Goal: Transaction & Acquisition: Purchase product/service

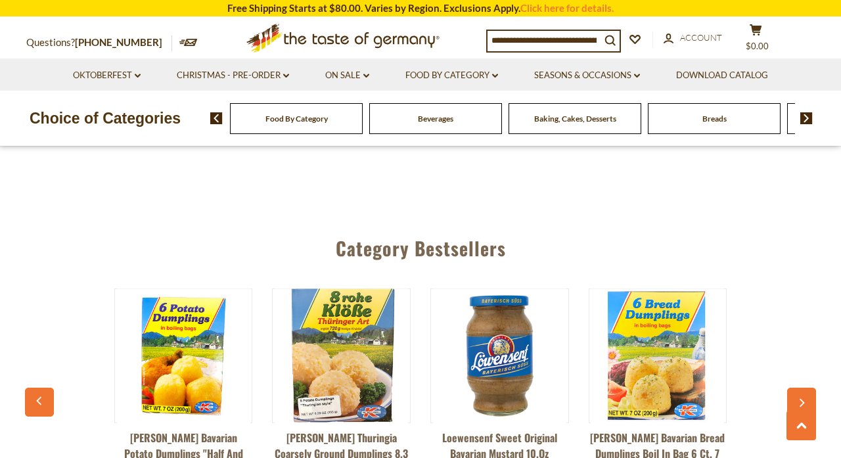
scroll to position [3180, 0]
click at [500, 41] on input at bounding box center [544, 40] width 113 height 18
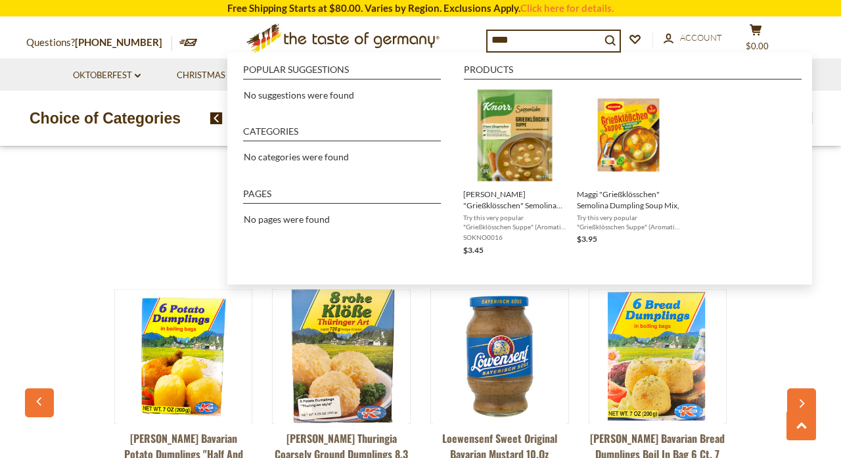
type input "*****"
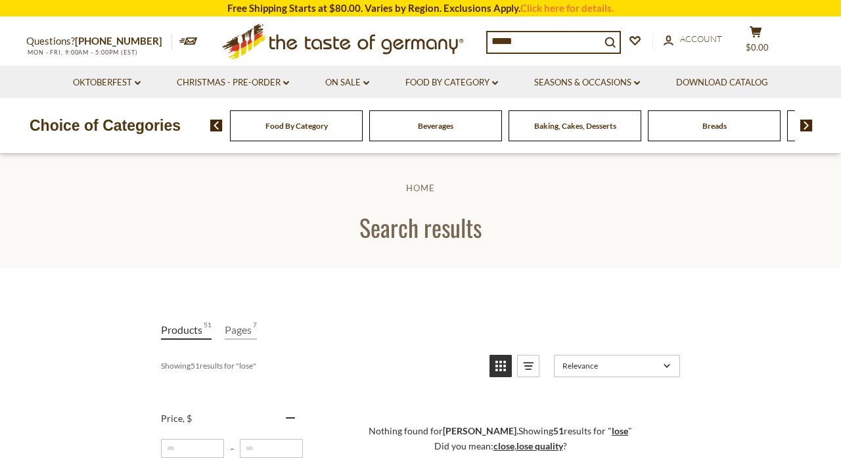
click at [519, 34] on input "*****" at bounding box center [544, 41] width 113 height 18
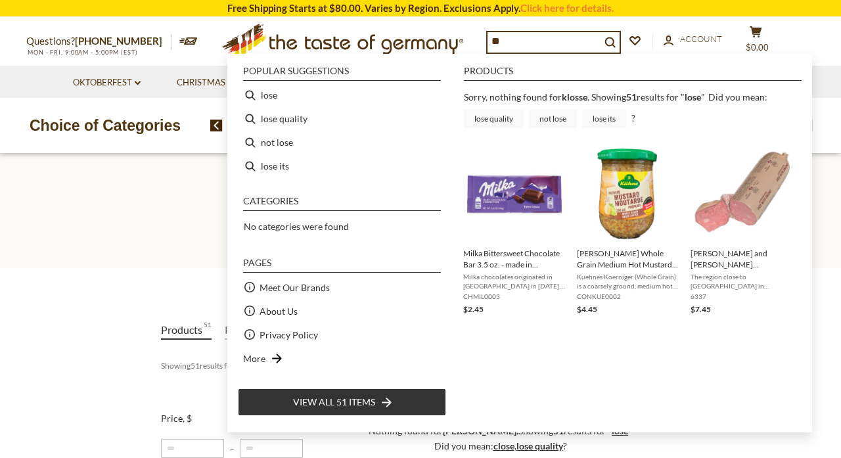
type input "*"
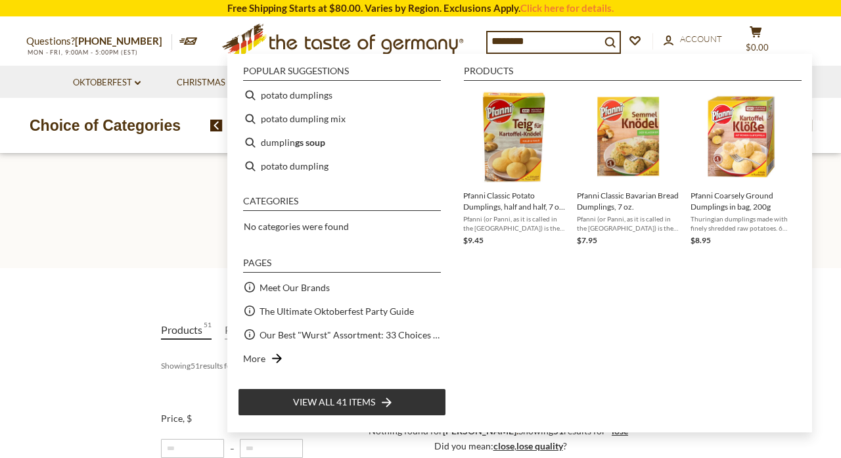
type input "*********"
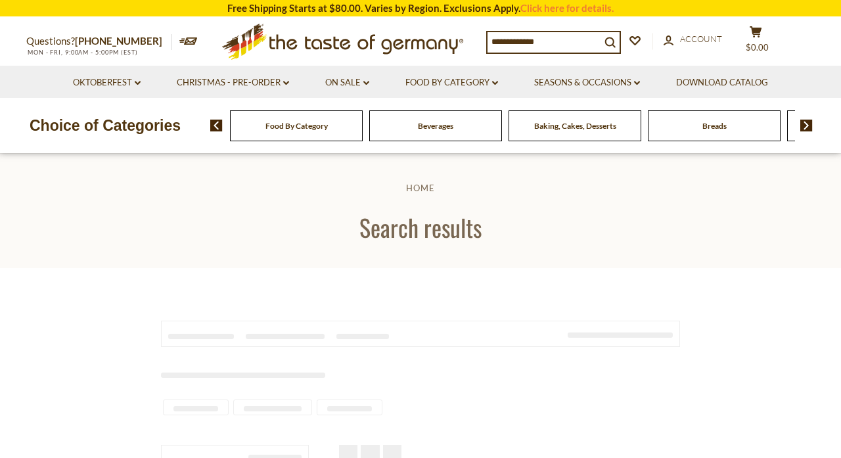
type input "*********"
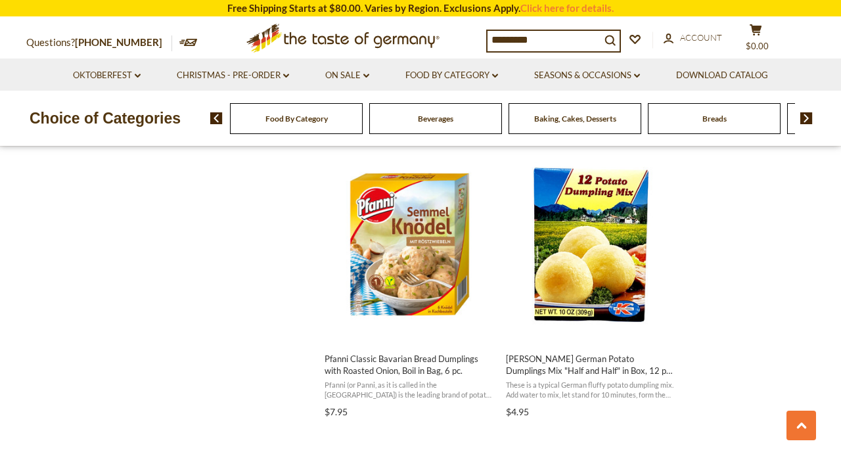
scroll to position [1097, 0]
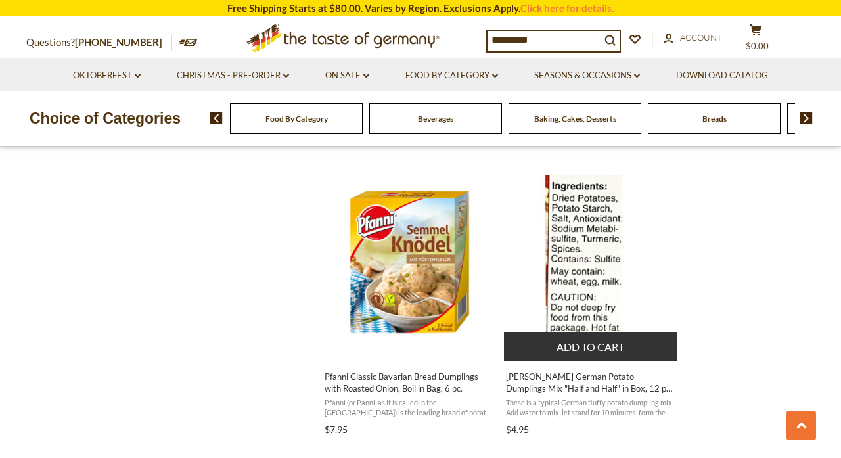
click at [565, 346] on button "Add to cart" at bounding box center [590, 347] width 173 height 28
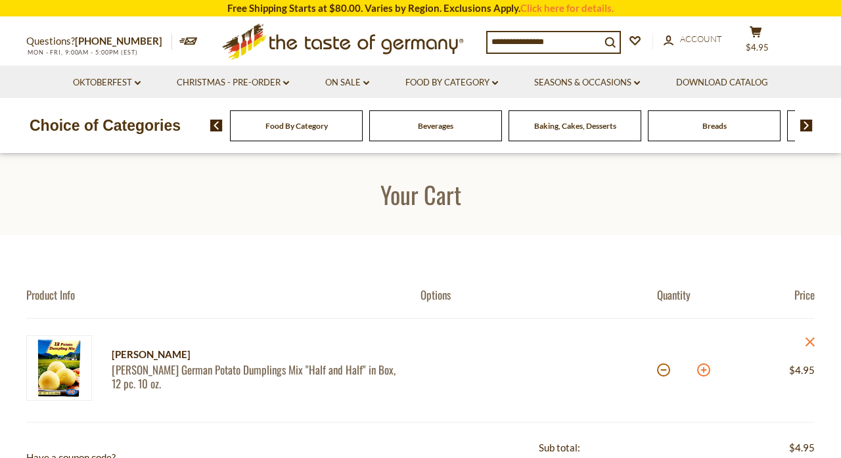
click at [702, 371] on button at bounding box center [703, 369] width 13 height 13
type input "*"
click at [701, 365] on button at bounding box center [703, 369] width 13 height 13
type input "*"
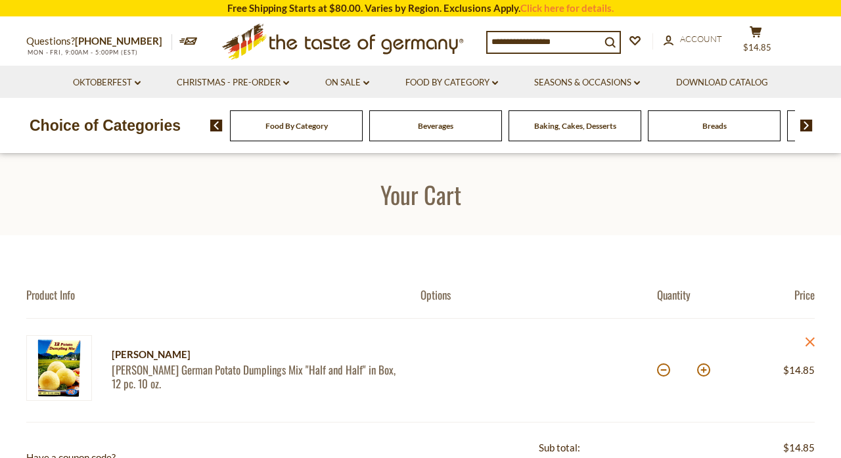
click at [701, 365] on button at bounding box center [703, 369] width 13 height 13
type input "*"
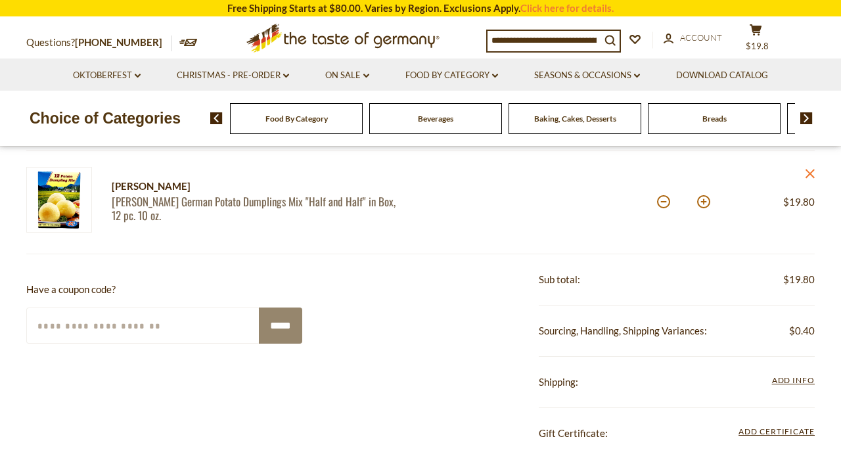
scroll to position [169, 0]
click at [273, 71] on link "Christmas - PRE-ORDER dropdown_arrow" at bounding box center [233, 75] width 112 height 14
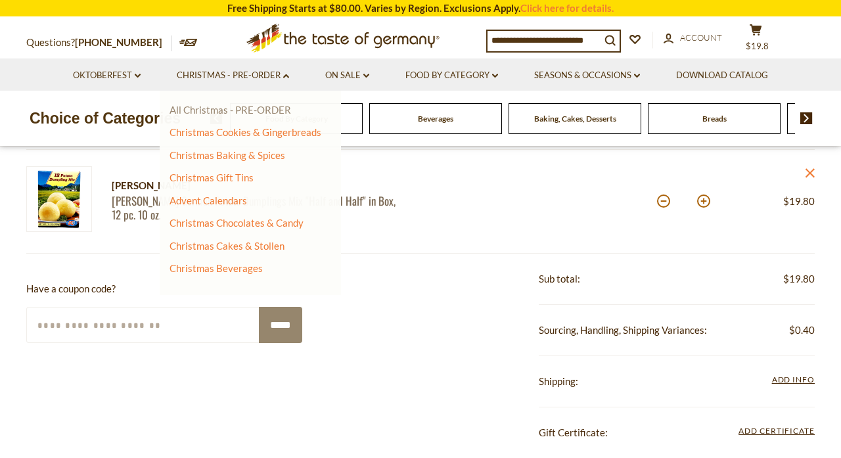
click at [263, 110] on link "All Christmas - PRE-ORDER" at bounding box center [231, 110] width 122 height 12
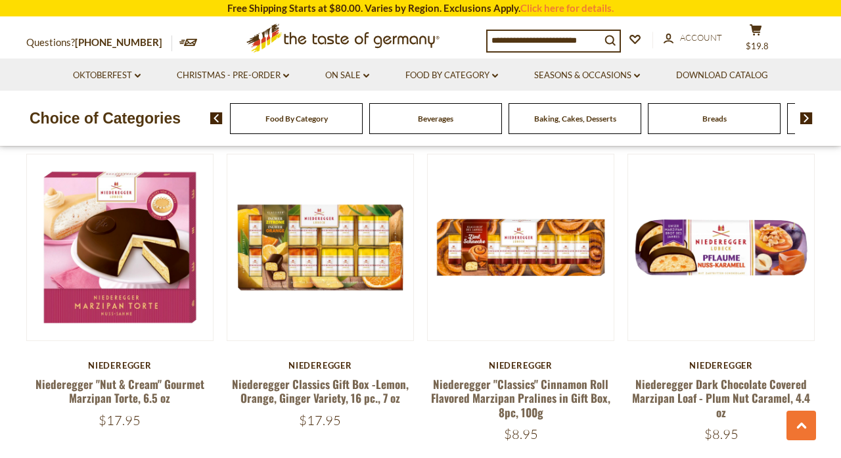
scroll to position [2939, 0]
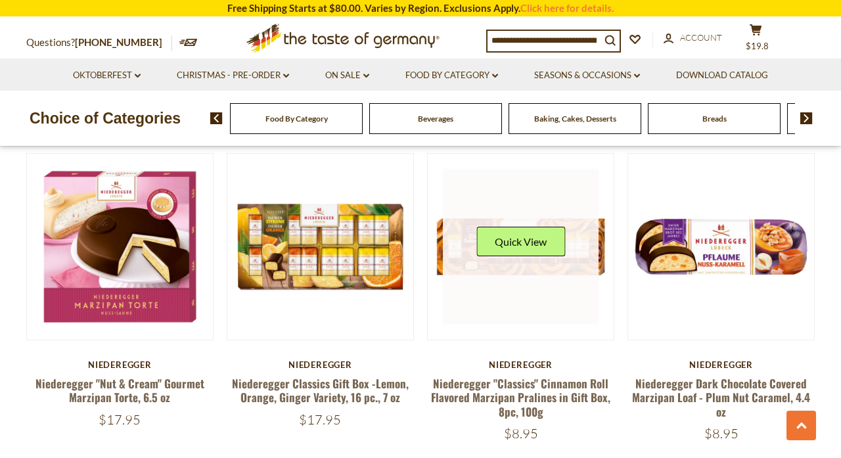
click at [511, 253] on link at bounding box center [521, 247] width 156 height 156
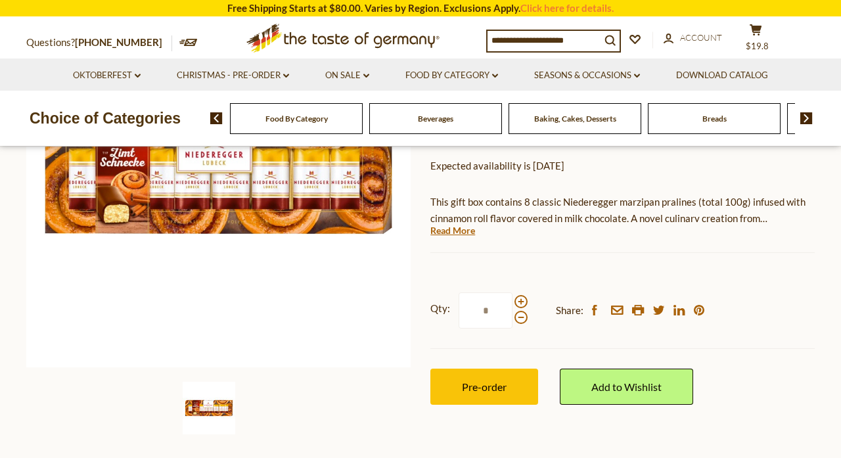
scroll to position [241, 0]
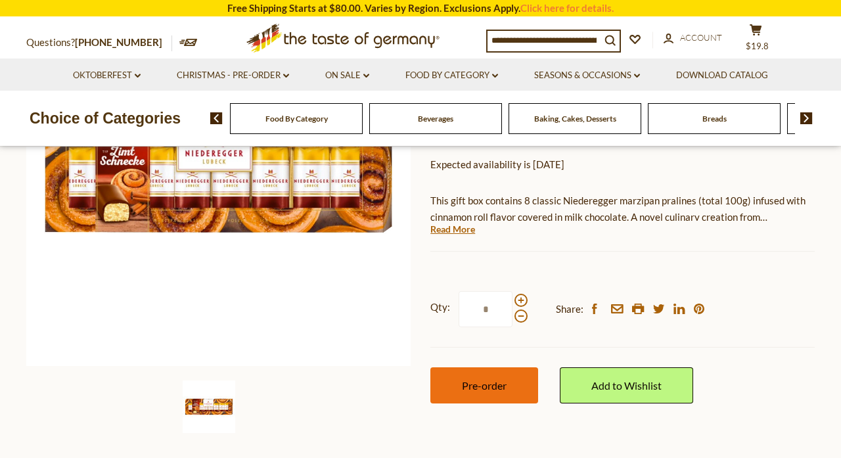
click at [482, 379] on span "Pre-order" at bounding box center [484, 385] width 45 height 12
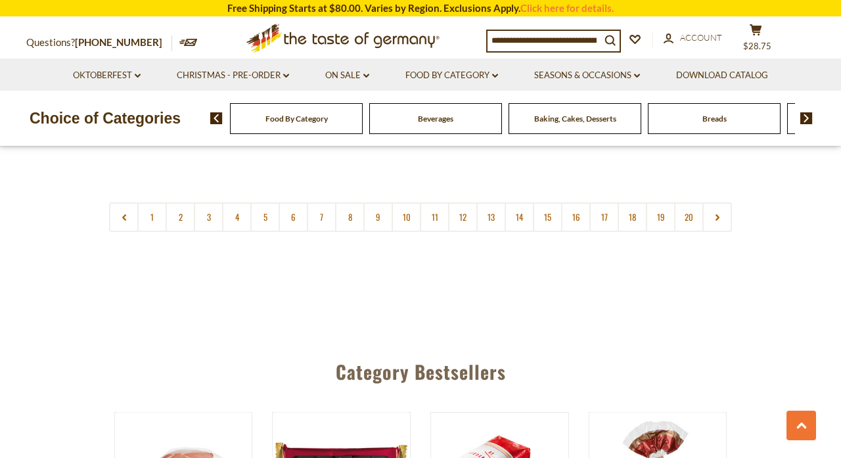
scroll to position [3250, 0]
click at [175, 208] on link "2" at bounding box center [181, 218] width 30 height 30
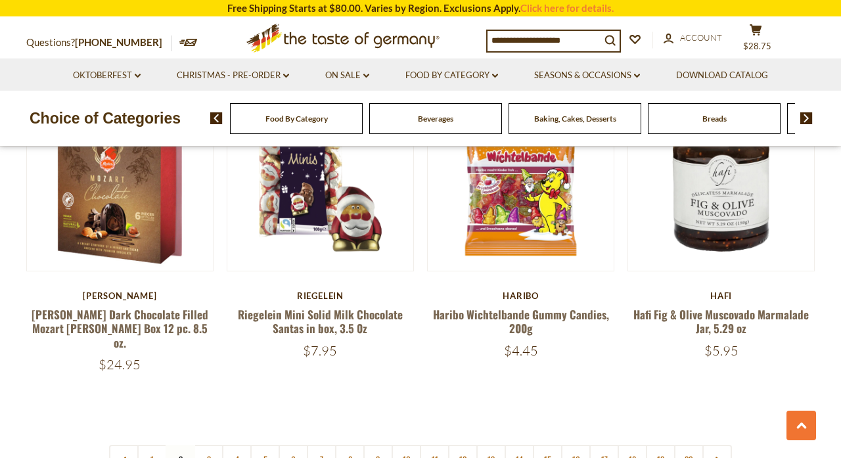
scroll to position [2991, 0]
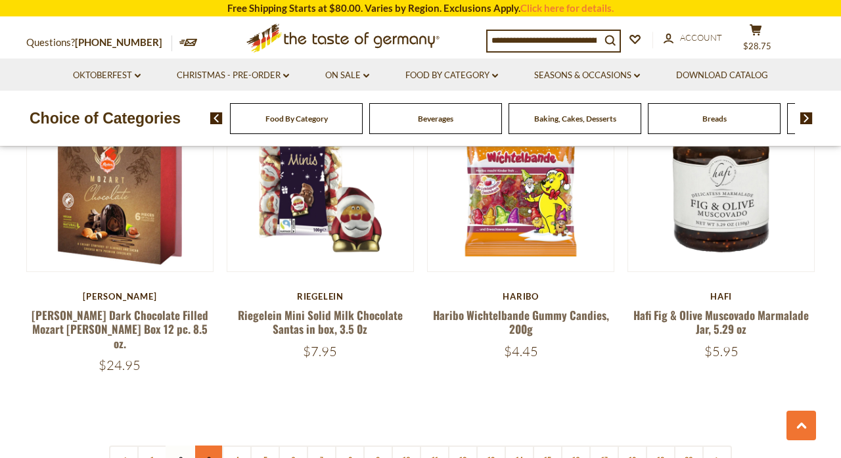
click at [206, 446] on link "3" at bounding box center [209, 461] width 30 height 30
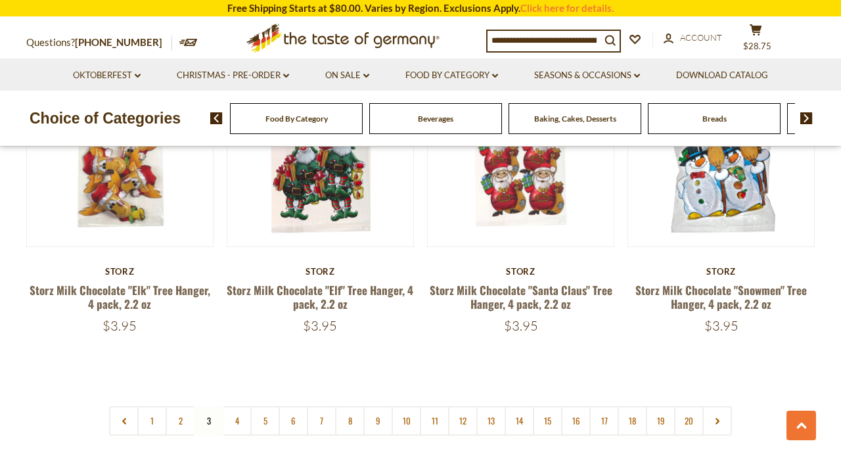
scroll to position [3026, 0]
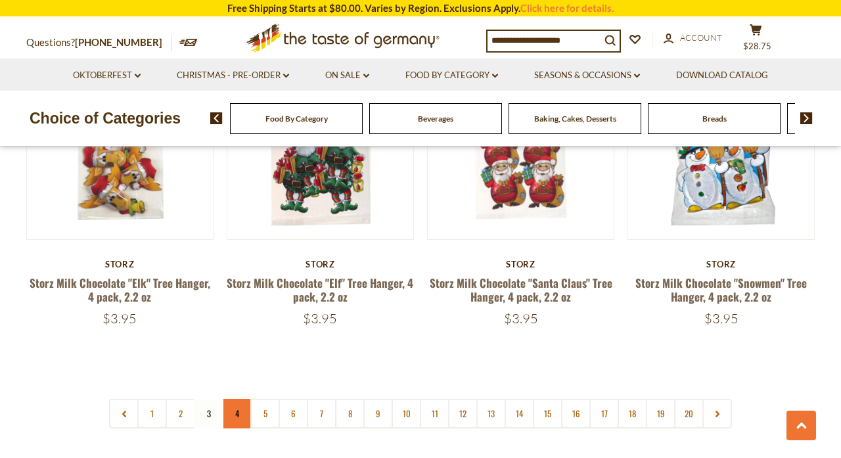
click at [231, 399] on link "4" at bounding box center [237, 414] width 30 height 30
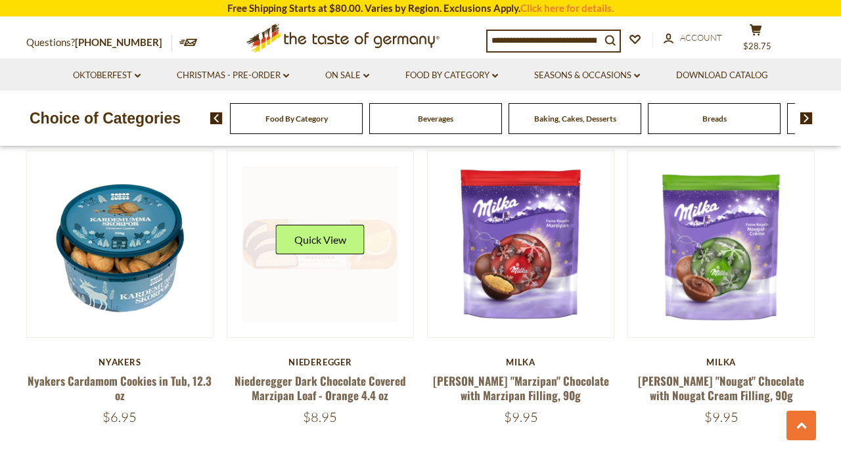
scroll to position [1002, 0]
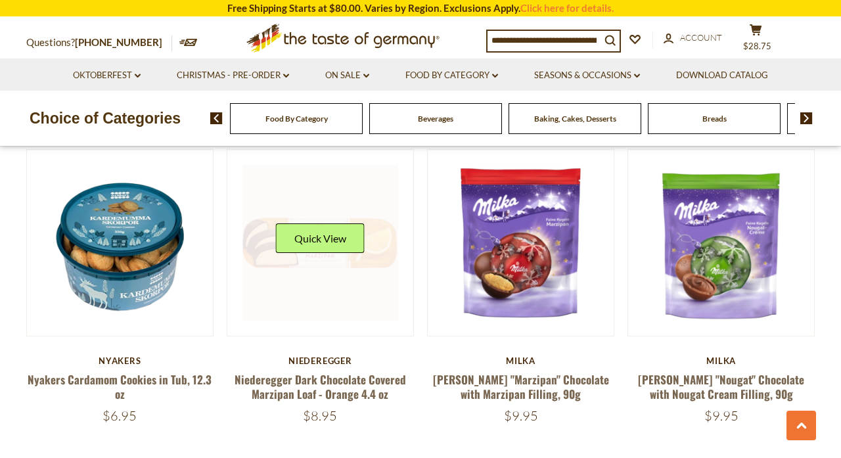
click at [308, 279] on link at bounding box center [321, 243] width 156 height 156
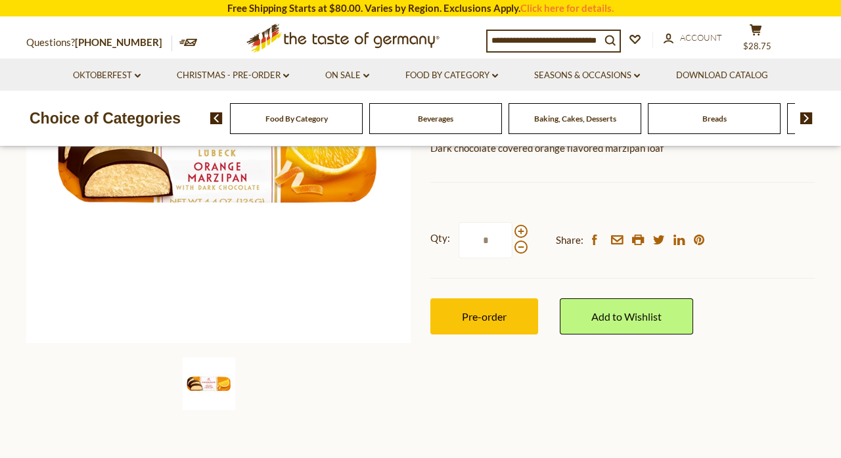
scroll to position [265, 0]
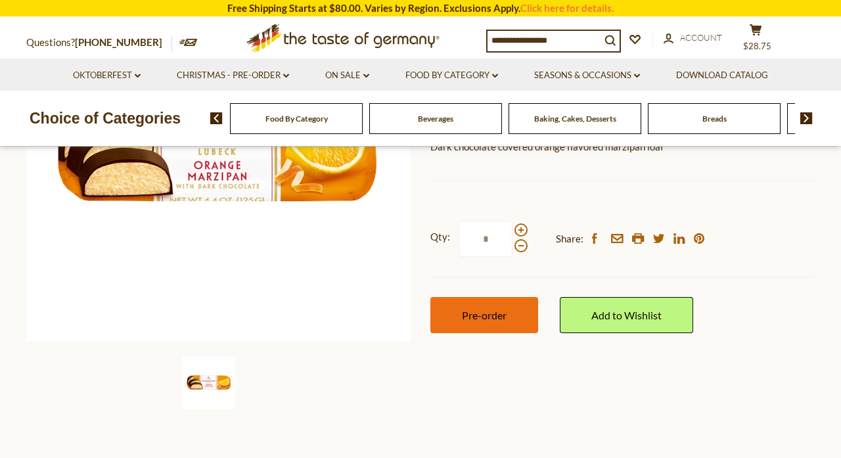
click at [463, 310] on span "Pre-order" at bounding box center [484, 315] width 45 height 12
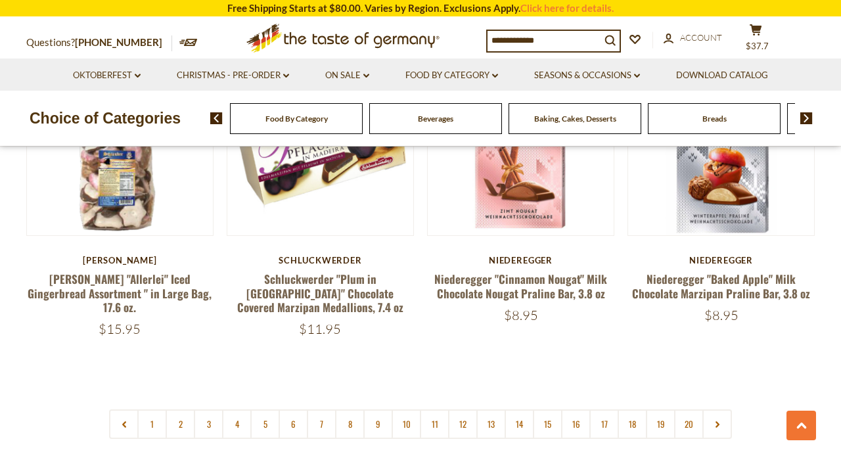
scroll to position [3005, 0]
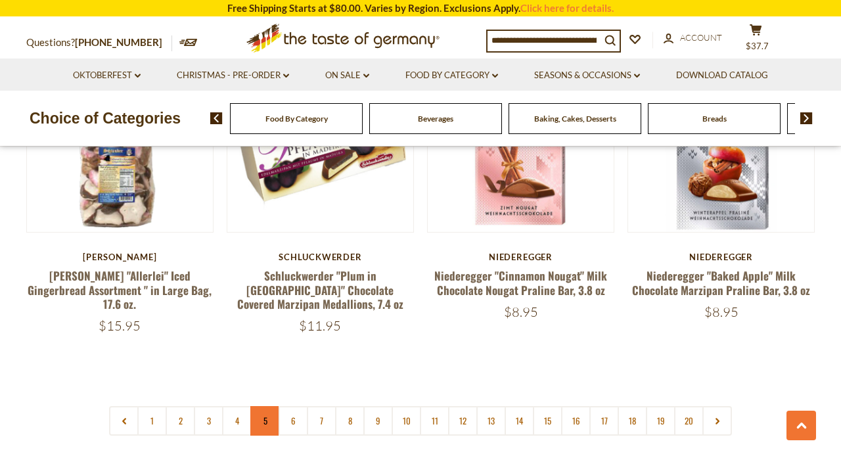
click at [267, 406] on link "5" at bounding box center [265, 421] width 30 height 30
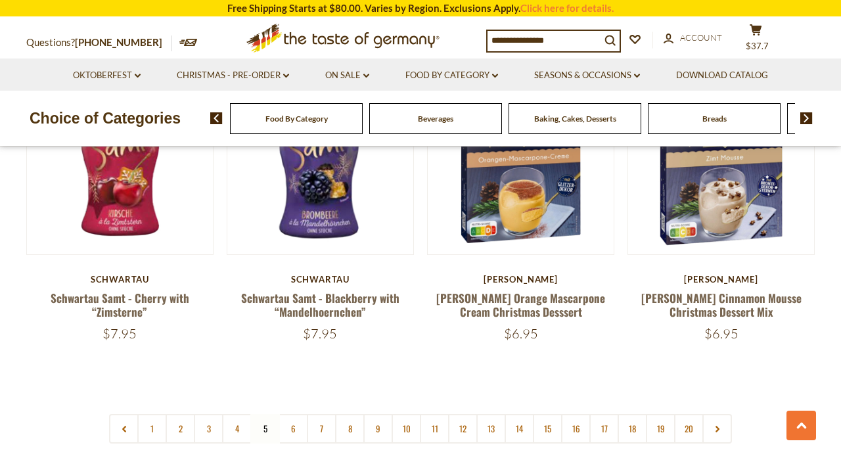
scroll to position [3051, 0]
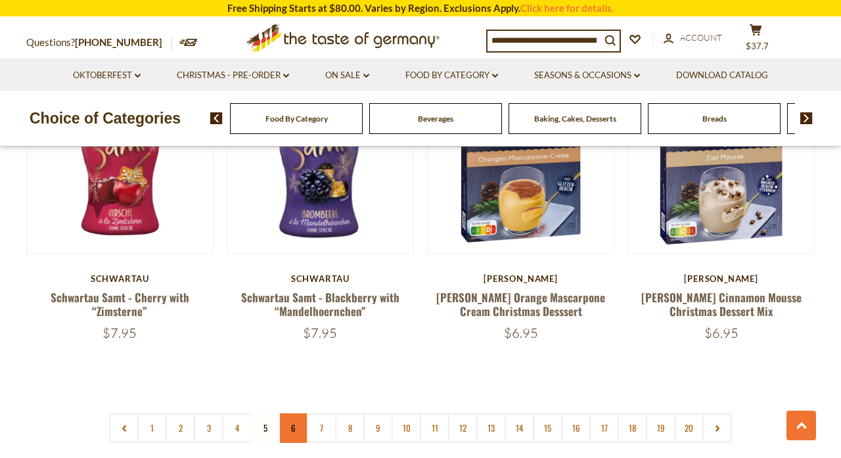
click at [298, 413] on link "6" at bounding box center [294, 428] width 30 height 30
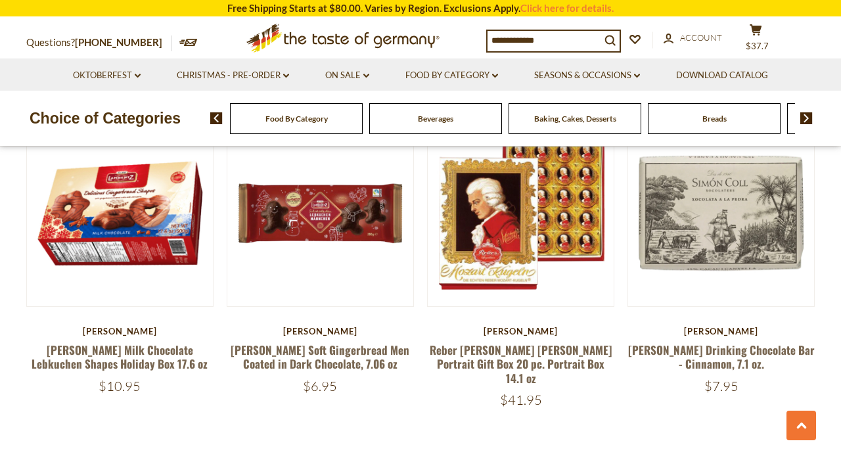
scroll to position [2958, 0]
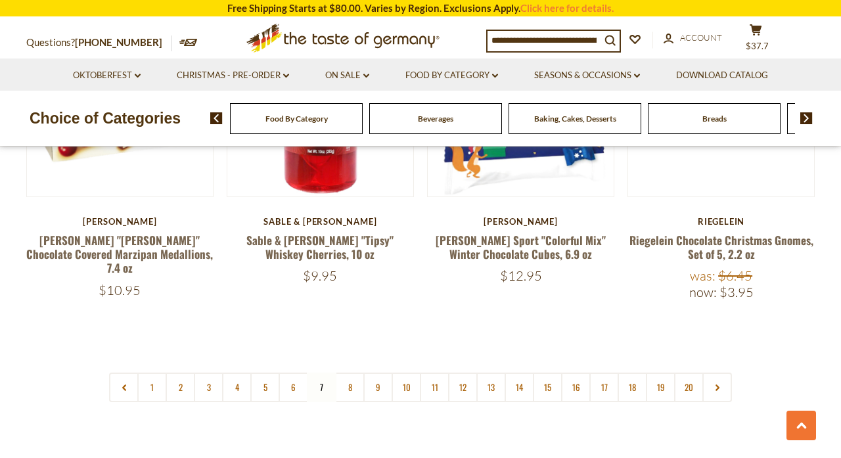
scroll to position [3054, 0]
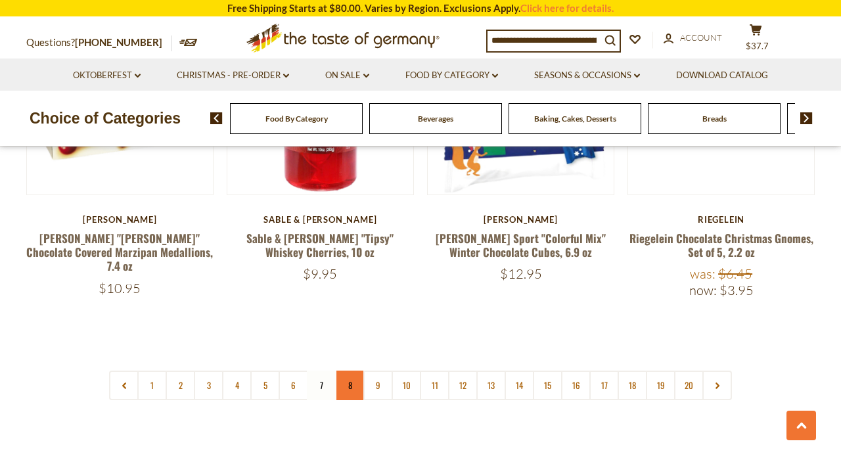
click at [344, 371] on link "8" at bounding box center [350, 386] width 30 height 30
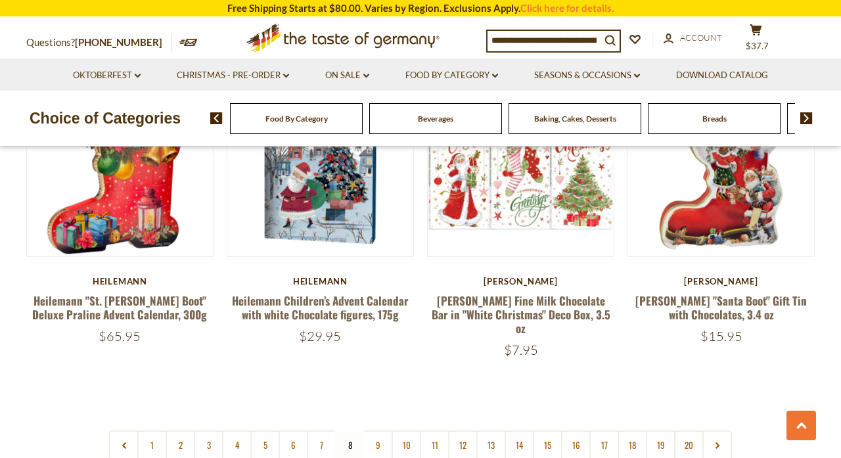
scroll to position [2993, 0]
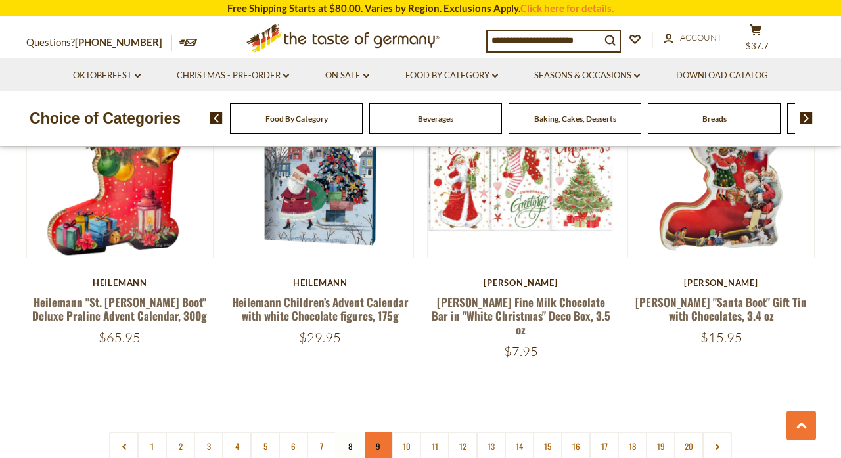
click at [380, 432] on link "9" at bounding box center [378, 447] width 30 height 30
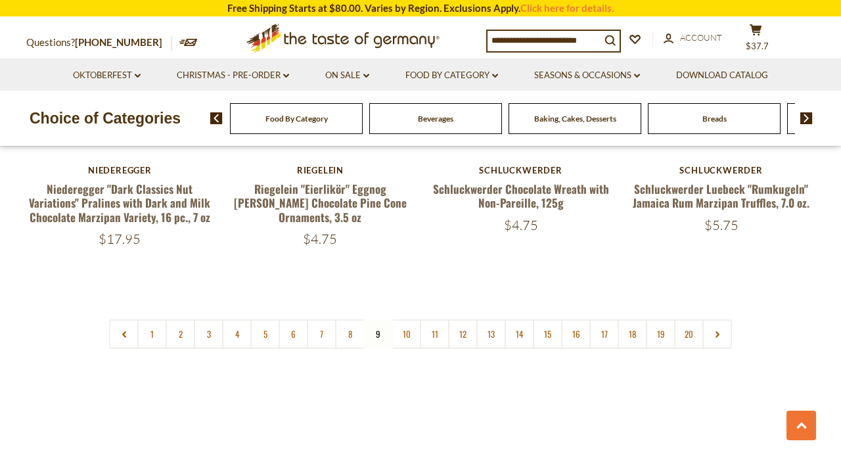
scroll to position [3152, 0]
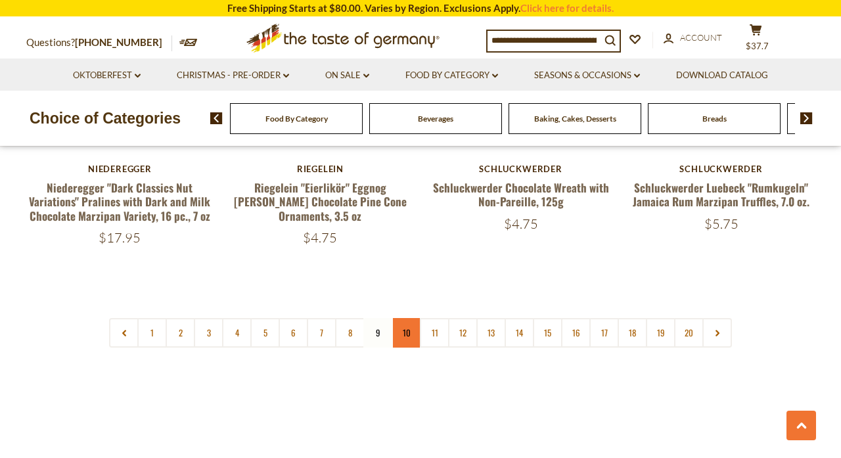
click at [415, 318] on link "10" at bounding box center [407, 333] width 30 height 30
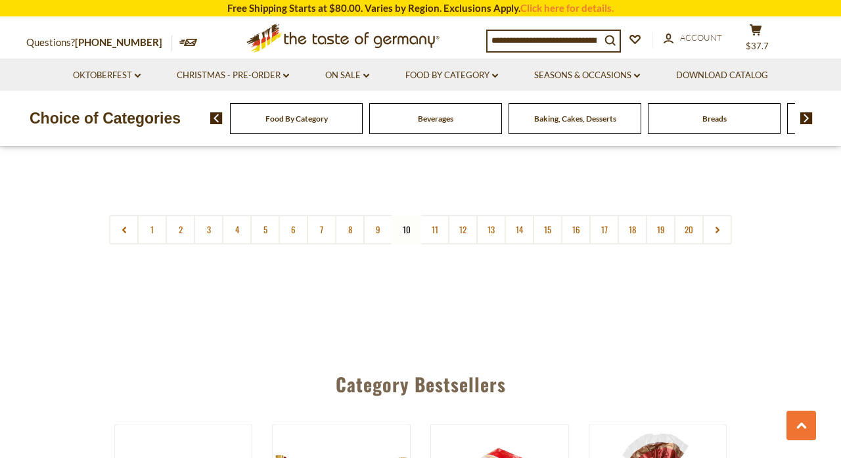
scroll to position [3253, 0]
click at [433, 214] on link "11" at bounding box center [435, 229] width 30 height 30
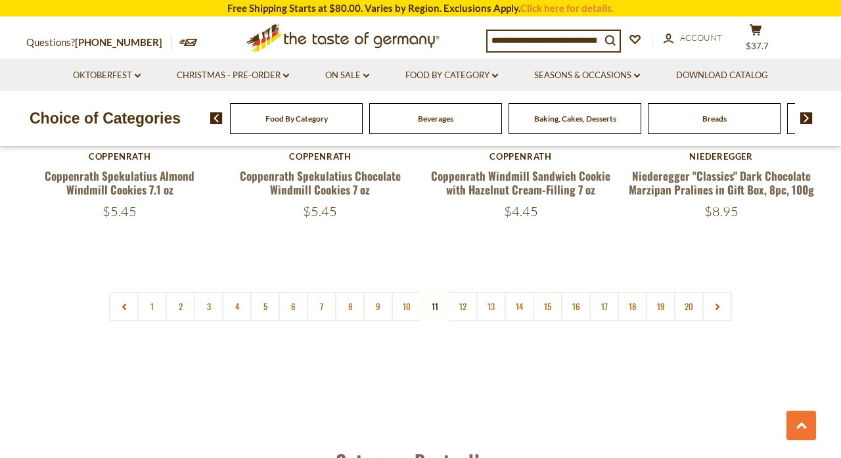
scroll to position [3159, 0]
click at [461, 293] on link "12" at bounding box center [463, 306] width 30 height 30
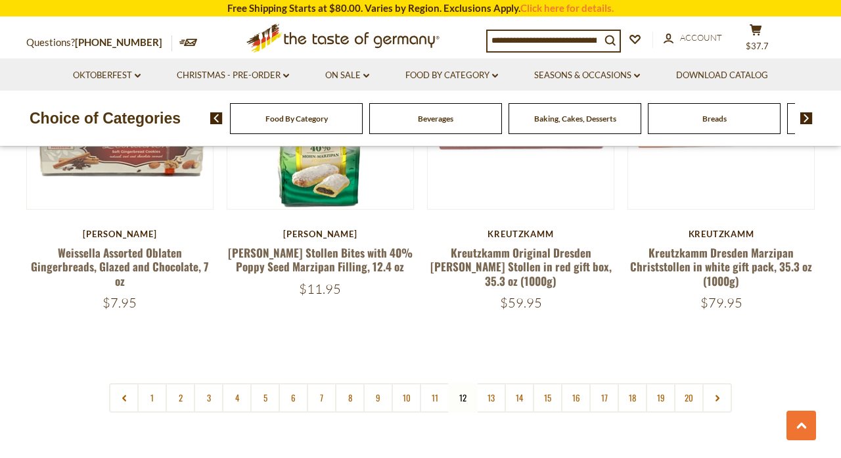
scroll to position [3071, 0]
click at [487, 383] on link "13" at bounding box center [492, 398] width 30 height 30
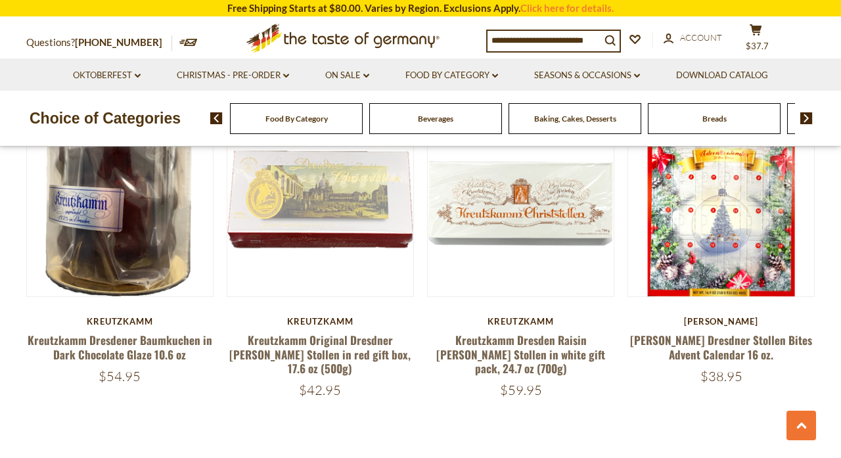
scroll to position [3015, 0]
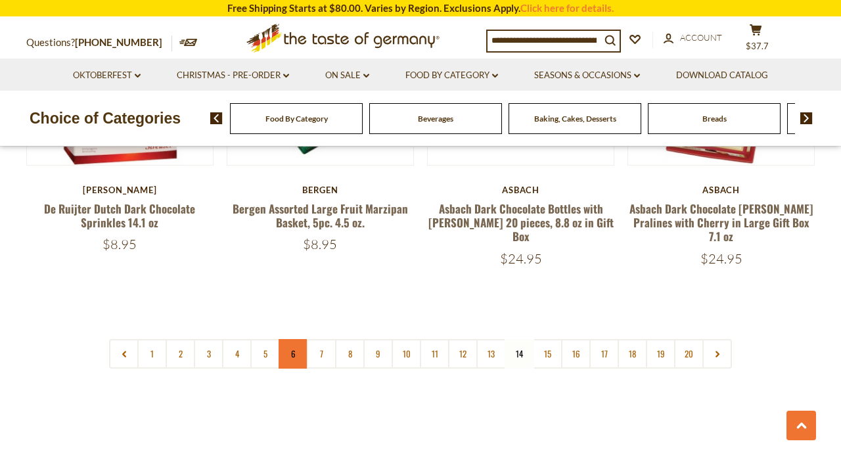
scroll to position [3140, 0]
click at [548, 338] on link "15" at bounding box center [548, 353] width 30 height 30
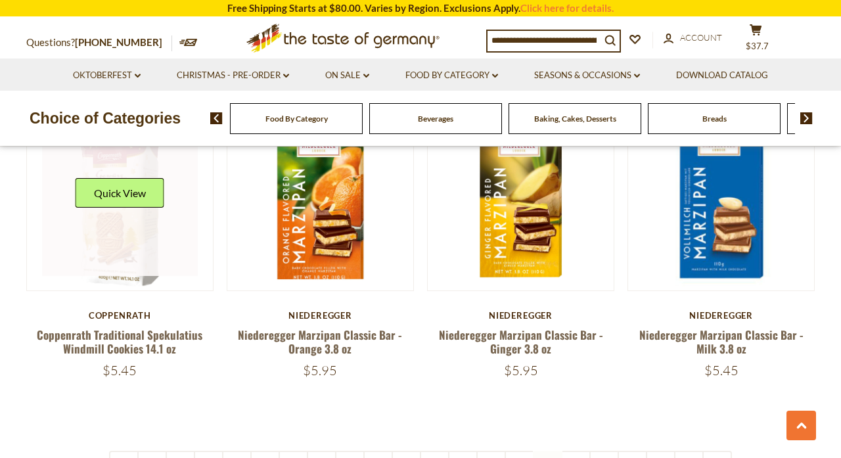
scroll to position [3017, 0]
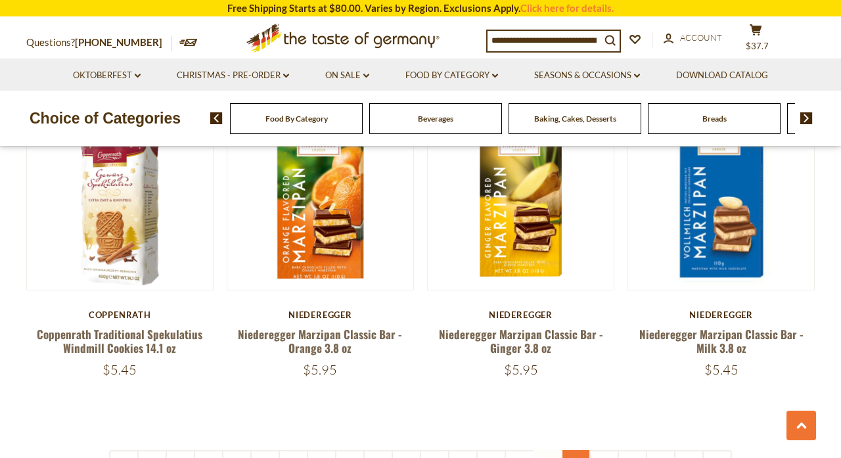
click at [571, 450] on link "16" at bounding box center [576, 465] width 30 height 30
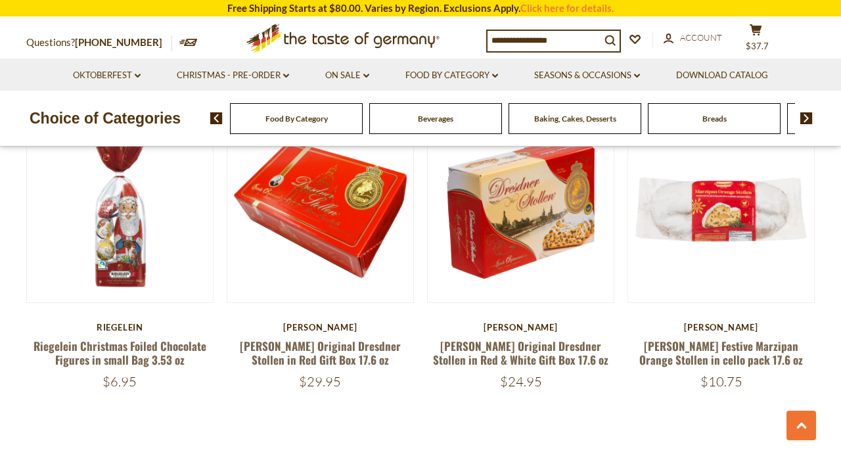
scroll to position [2947, 0]
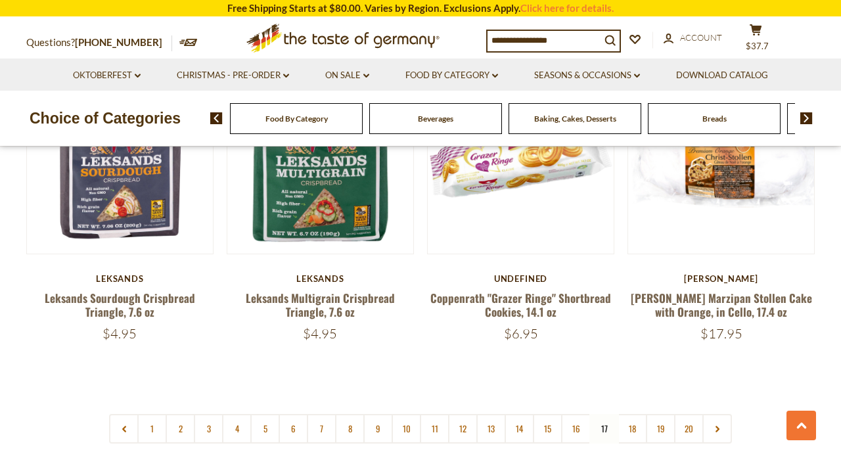
scroll to position [3006, 0]
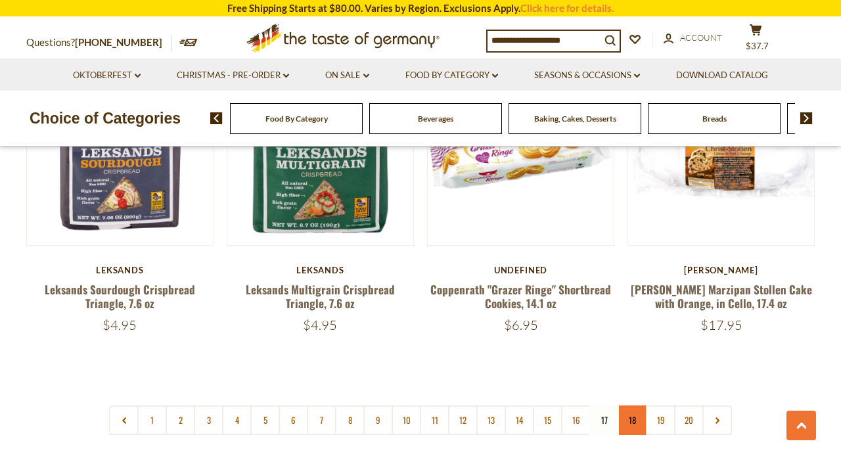
click at [633, 406] on link "18" at bounding box center [633, 421] width 30 height 30
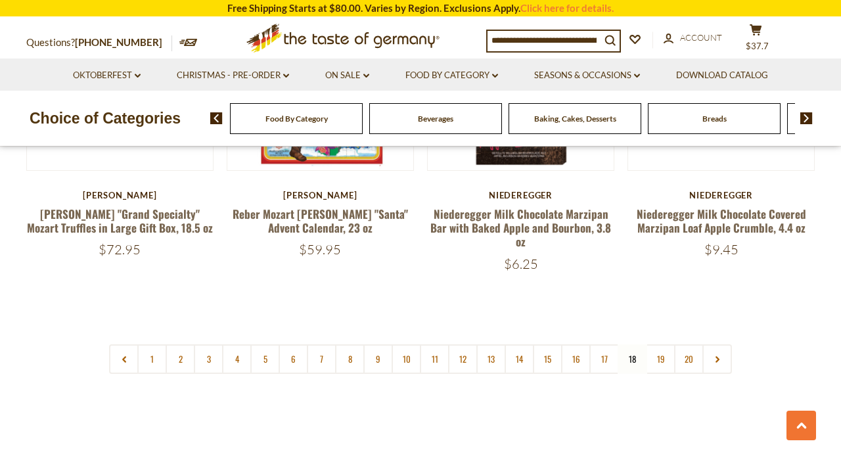
scroll to position [3087, 0]
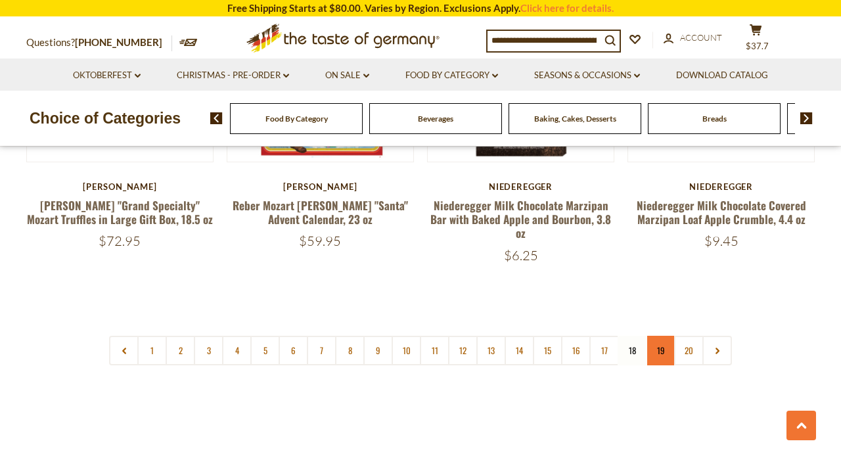
click at [662, 336] on link "19" at bounding box center [661, 351] width 30 height 30
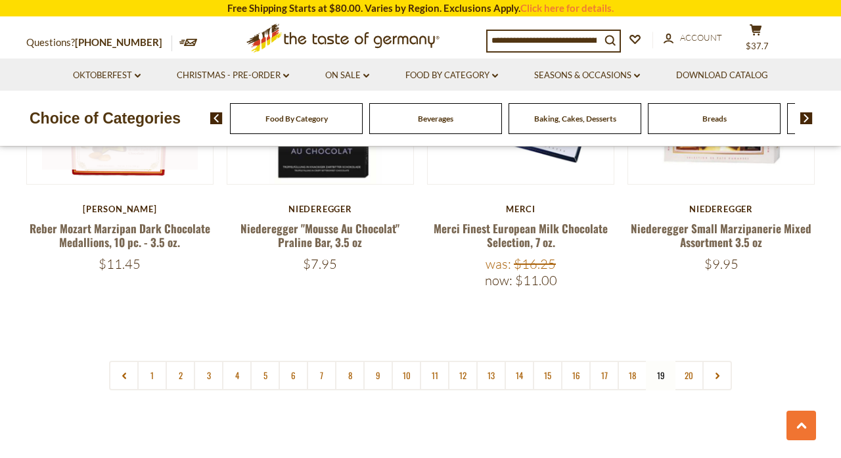
scroll to position [3125, 0]
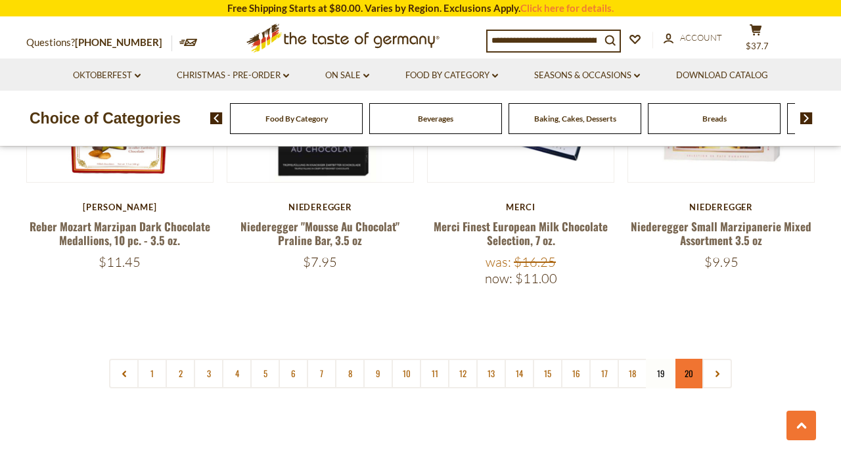
click at [690, 359] on link "20" at bounding box center [689, 374] width 30 height 30
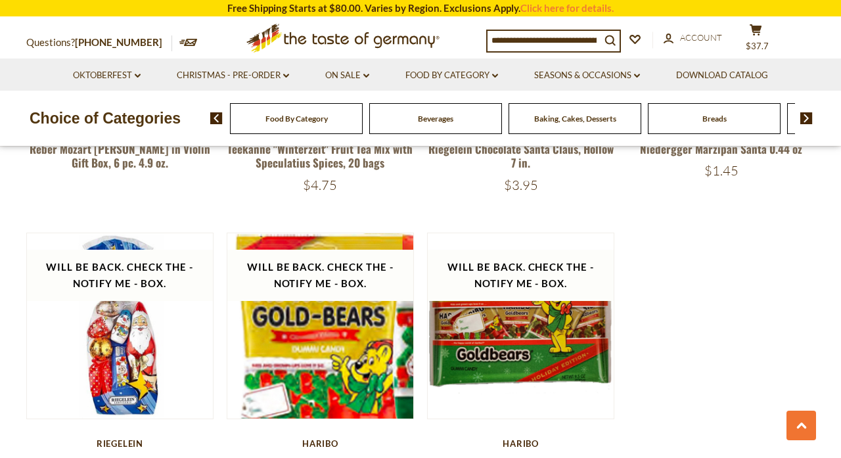
scroll to position [594, 0]
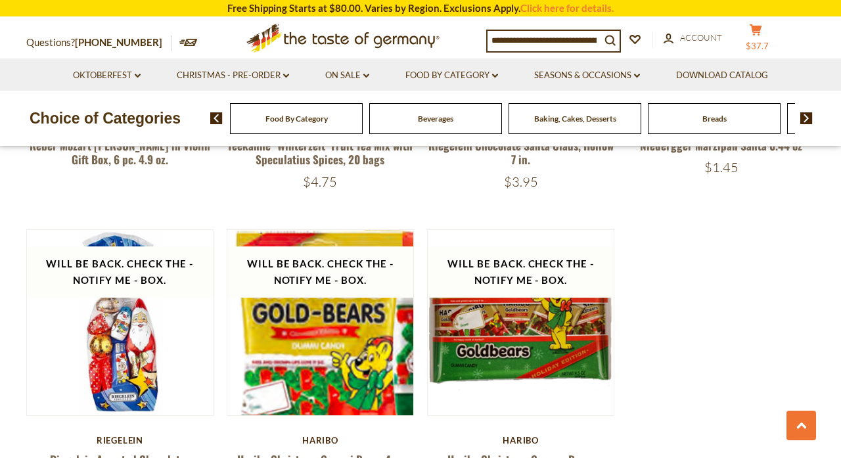
click at [757, 37] on button "cart $37.7" at bounding box center [755, 40] width 39 height 33
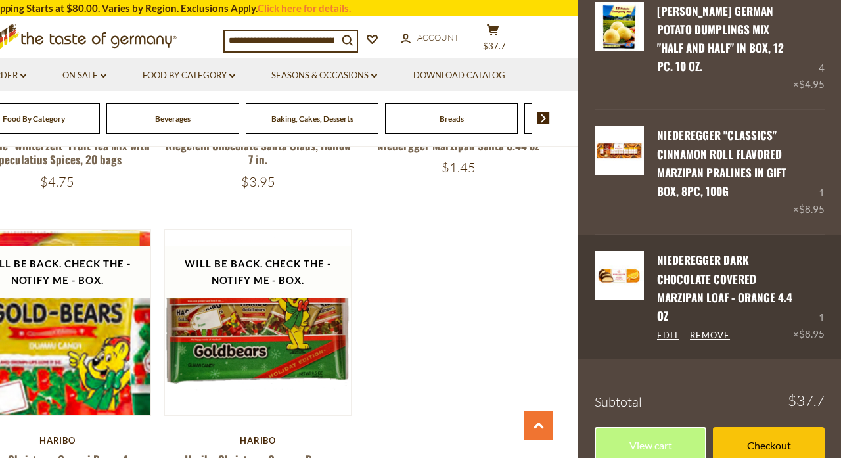
scroll to position [82, 0]
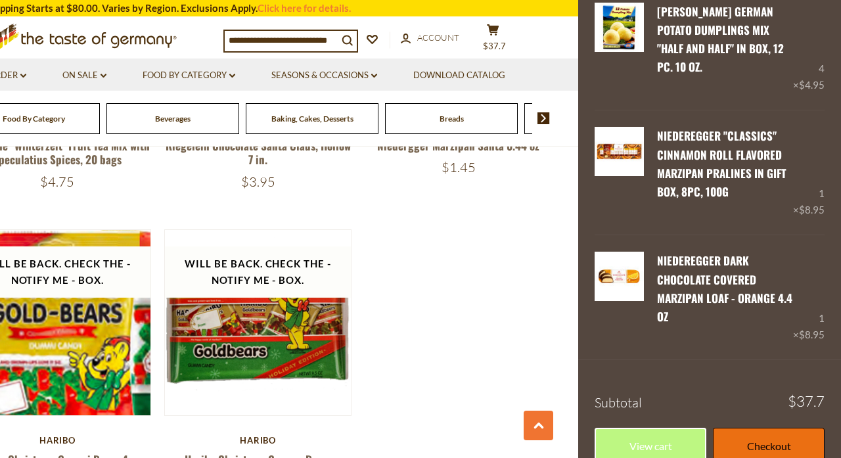
click at [750, 428] on link "Checkout" at bounding box center [769, 446] width 112 height 36
